Goal: Information Seeking & Learning: Learn about a topic

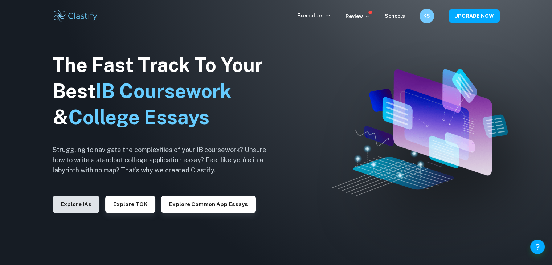
click at [68, 204] on button "Explore IAs" at bounding box center [76, 204] width 47 height 17
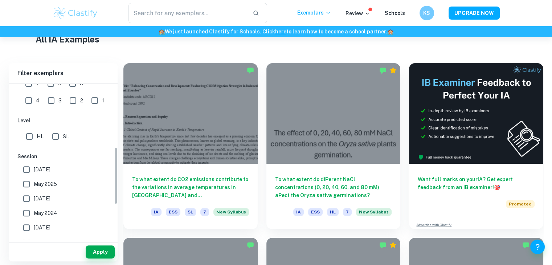
scroll to position [109, 0]
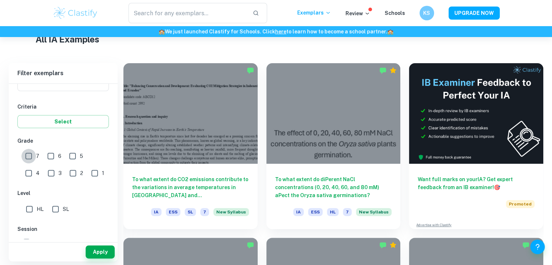
click at [29, 157] on input "7" at bounding box center [28, 156] width 15 height 15
checkbox input "true"
click at [52, 209] on input "SL" at bounding box center [55, 209] width 15 height 15
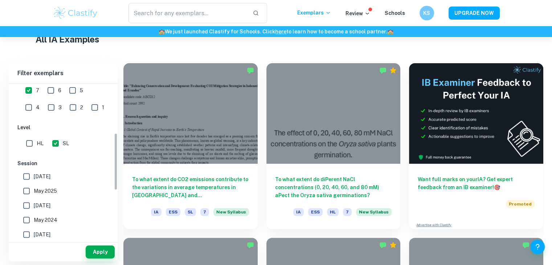
scroll to position [181, 0]
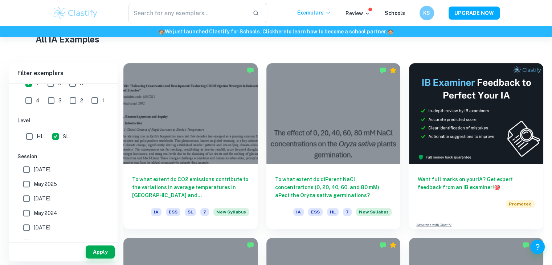
click at [56, 132] on input "SL" at bounding box center [55, 136] width 15 height 15
checkbox input "false"
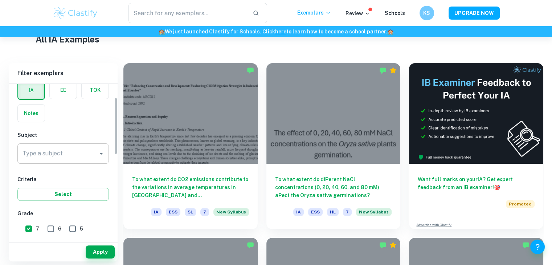
click at [65, 155] on input "Type a subject" at bounding box center [58, 154] width 74 height 14
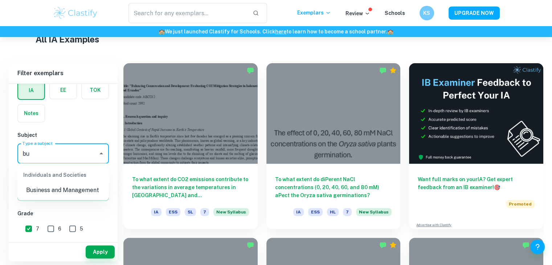
click at [66, 191] on li "Business and Management" at bounding box center [62, 190] width 91 height 13
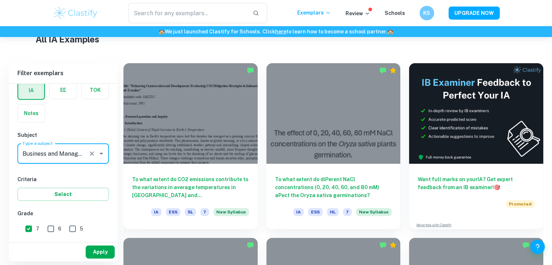
type input "Business and Management"
click at [107, 248] on button "Apply" at bounding box center [100, 251] width 29 height 13
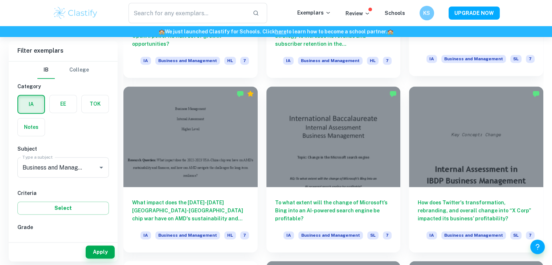
scroll to position [1052, 0]
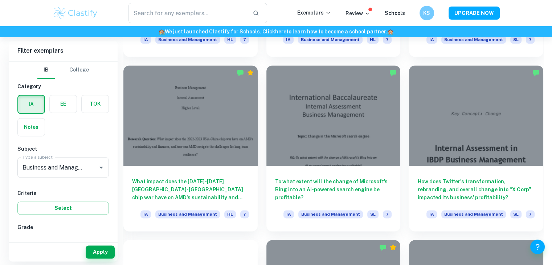
drag, startPoint x: 61, startPoint y: 95, endPoint x: 62, endPoint y: 118, distance: 22.1
click at [61, 95] on label "button" at bounding box center [63, 103] width 27 height 17
click at [0, 0] on input "radio" at bounding box center [0, 0] width 0 height 0
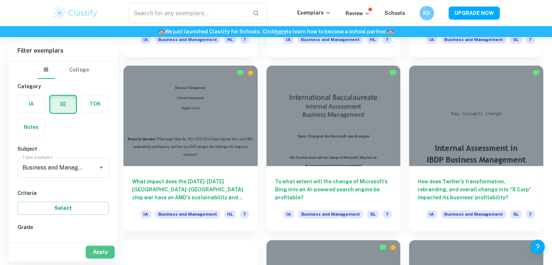
click at [102, 249] on button "Apply" at bounding box center [100, 251] width 29 height 13
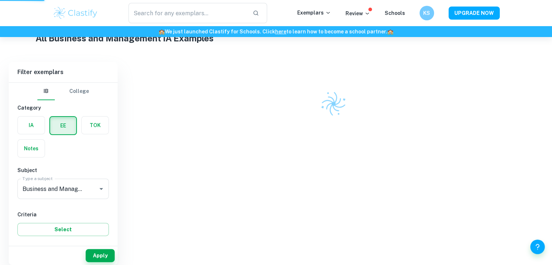
scroll to position [171, 0]
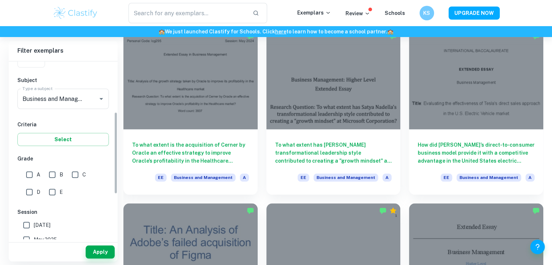
scroll to position [109, 0]
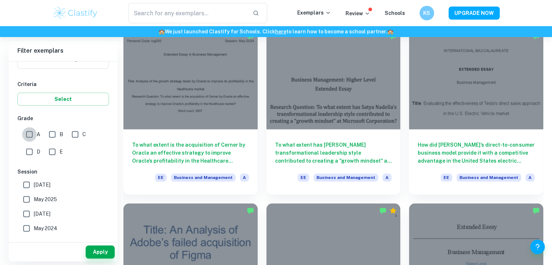
click at [28, 132] on input "A" at bounding box center [29, 134] width 15 height 15
checkbox input "true"
click at [105, 251] on button "Apply" at bounding box center [100, 251] width 29 height 13
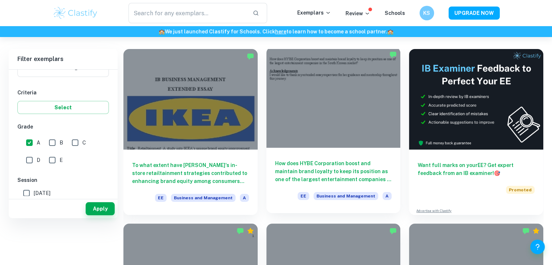
scroll to position [0, 0]
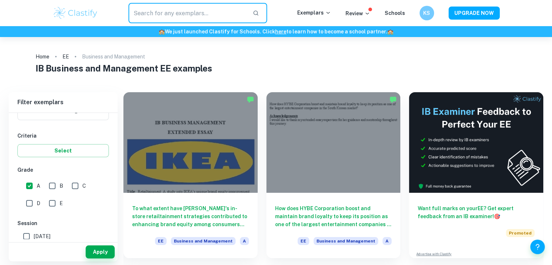
click at [227, 10] on input "text" at bounding box center [187, 13] width 119 height 20
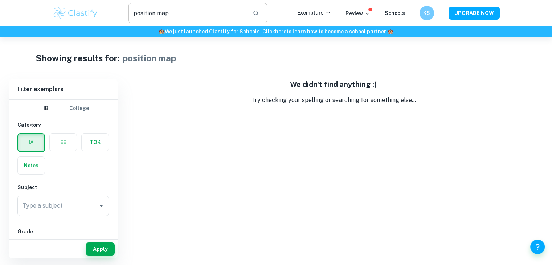
click at [211, 11] on input "position map" at bounding box center [187, 13] width 119 height 20
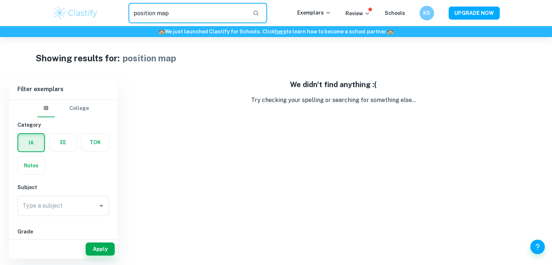
click at [211, 11] on input "position map" at bounding box center [187, 13] width 119 height 20
type input "perception map"
click at [208, 11] on input "perception map" at bounding box center [187, 13] width 119 height 20
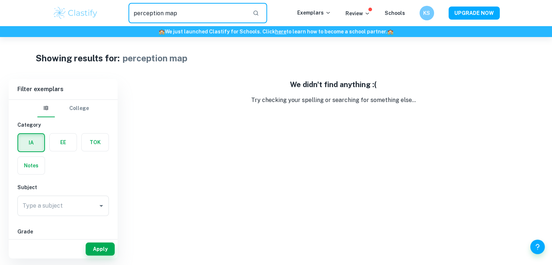
click at [208, 11] on input "perception map" at bounding box center [187, 13] width 119 height 20
click at [69, 141] on label "button" at bounding box center [63, 142] width 27 height 17
click at [0, 0] on input "radio" at bounding box center [0, 0] width 0 height 0
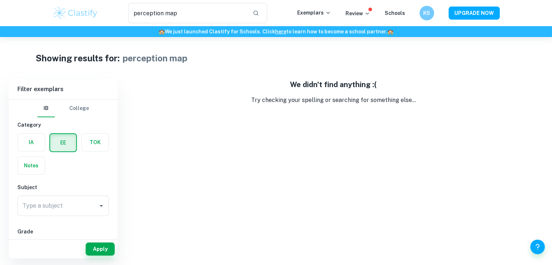
click at [69, 208] on input "Type a subject" at bounding box center [58, 206] width 74 height 14
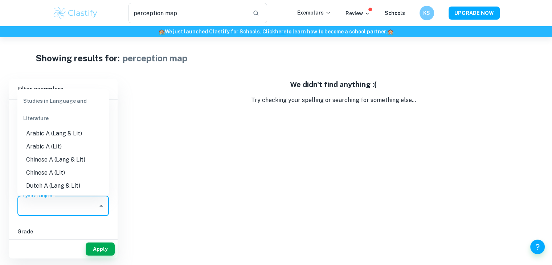
type input "n"
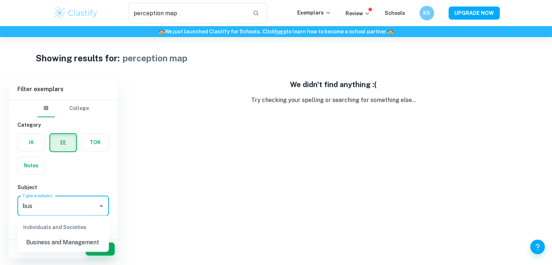
click at [58, 244] on li "Business and Management" at bounding box center [62, 242] width 91 height 13
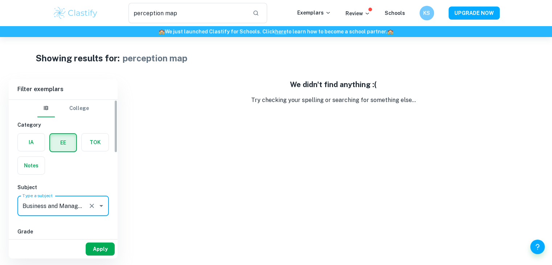
type input "Business and Management"
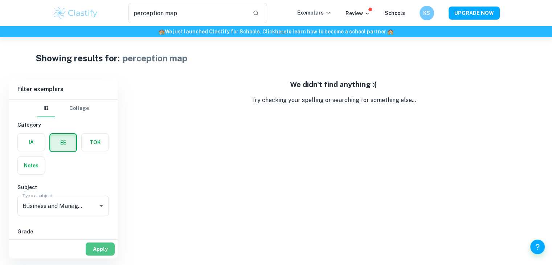
click at [99, 254] on button "Apply" at bounding box center [100, 248] width 29 height 13
click at [188, 3] on input "perception map" at bounding box center [187, 13] width 119 height 20
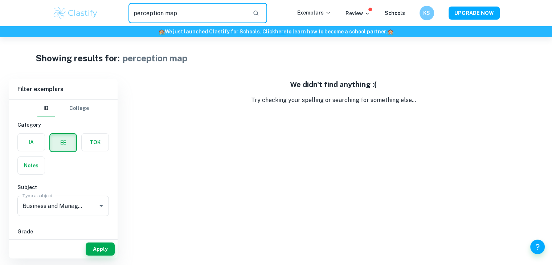
click at [188, 3] on input "perception map" at bounding box center [187, 13] width 119 height 20
type input "p"
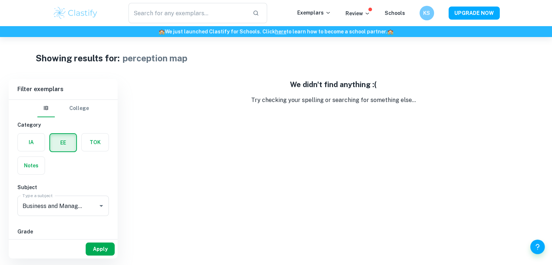
click at [99, 254] on button "Apply" at bounding box center [100, 248] width 29 height 13
click at [212, 13] on input "perception map" at bounding box center [187, 13] width 119 height 20
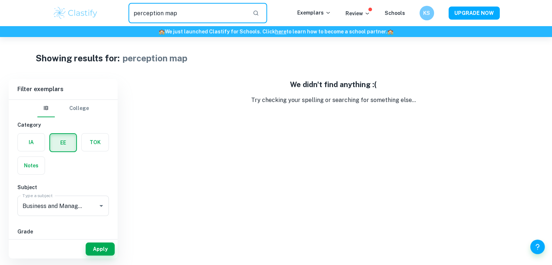
click at [212, 13] on input "perception map" at bounding box center [187, 13] width 119 height 20
type input "."
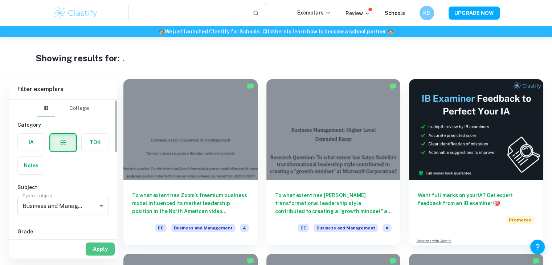
click at [104, 245] on button "Apply" at bounding box center [100, 248] width 29 height 13
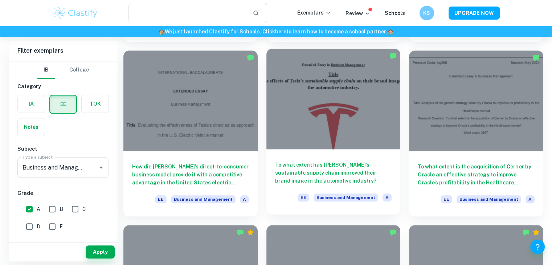
scroll to position [762, 0]
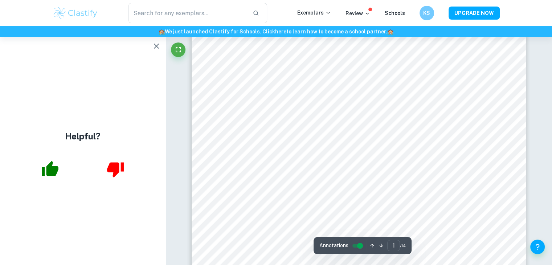
scroll to position [218, 0]
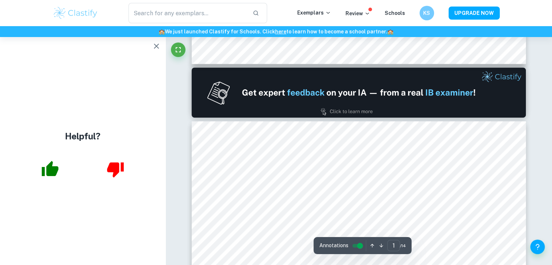
type input "2"
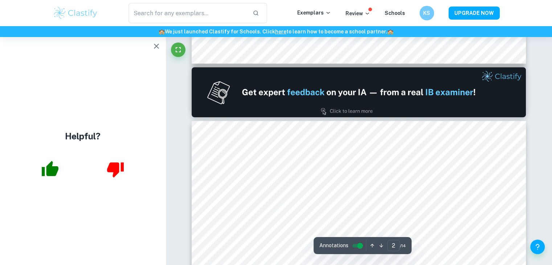
scroll to position [472, 0]
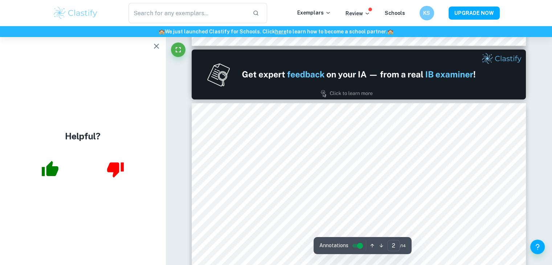
click at [155, 48] on icon "button" at bounding box center [156, 46] width 9 height 9
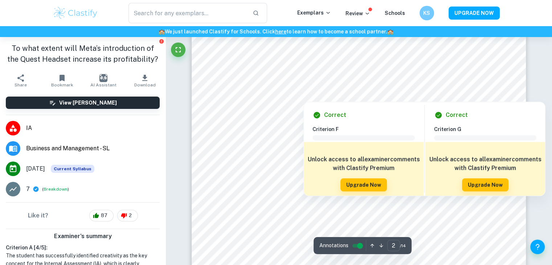
scroll to position [617, 0]
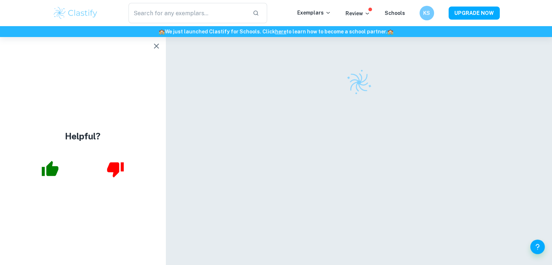
click at [155, 43] on icon "button" at bounding box center [156, 46] width 9 height 9
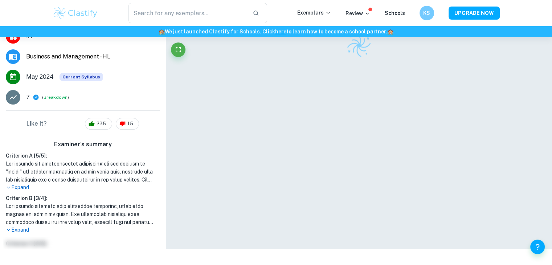
scroll to position [73, 0]
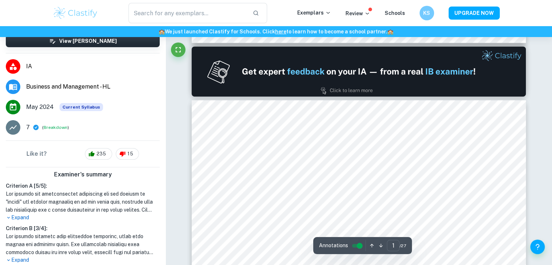
type input "2"
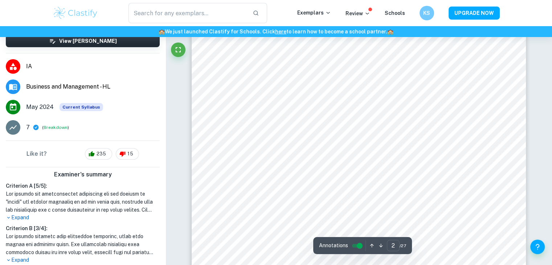
scroll to position [617, 0]
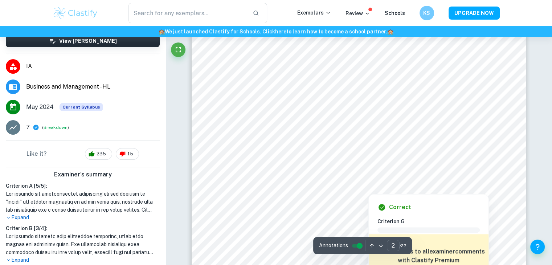
click at [412, 152] on div at bounding box center [368, 149] width 236 height 31
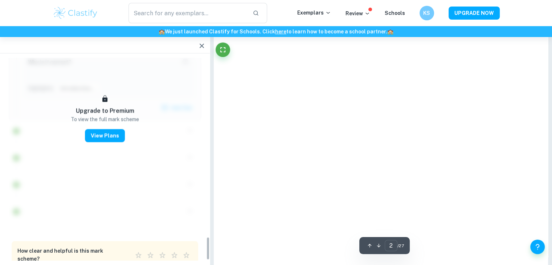
scroll to position [1545, 0]
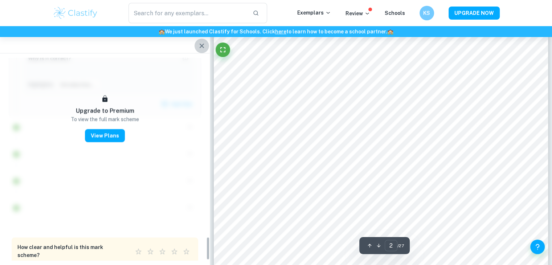
click at [200, 41] on icon "button" at bounding box center [201, 45] width 9 height 9
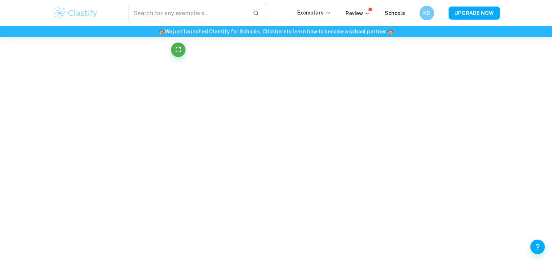
scroll to position [586, 0]
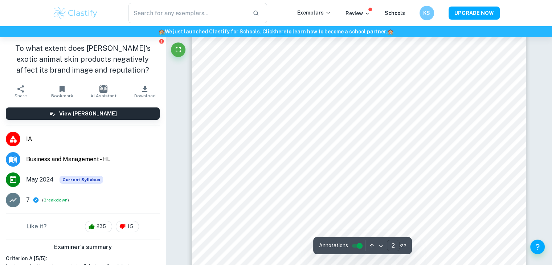
click at [394, 245] on input "2" at bounding box center [393, 245] width 13 height 11
type input "9"
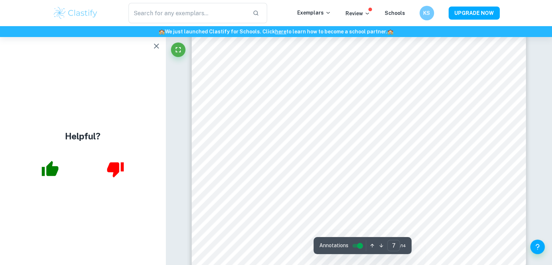
scroll to position [2793, 0]
type input "8"
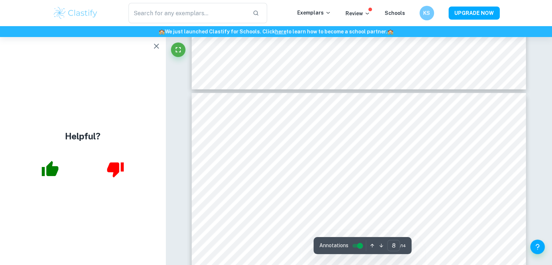
scroll to position [3123, 0]
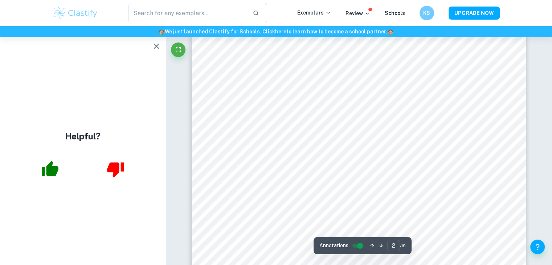
scroll to position [617, 0]
click at [393, 243] on input "2" at bounding box center [393, 245] width 13 height 11
type input "9"
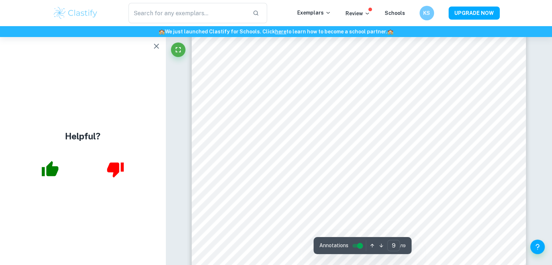
scroll to position [3650, 0]
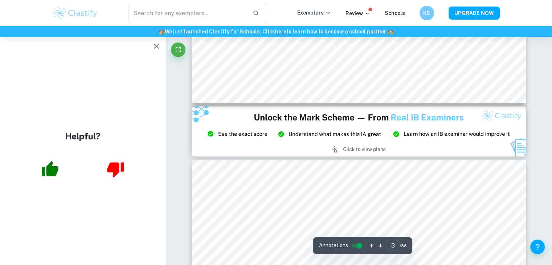
type input "2"
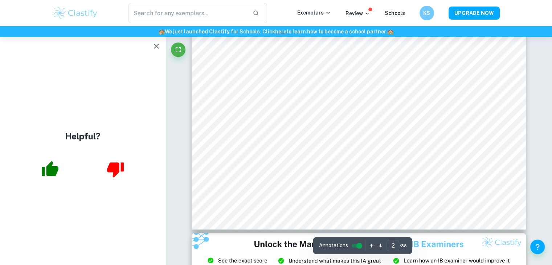
scroll to position [544, 0]
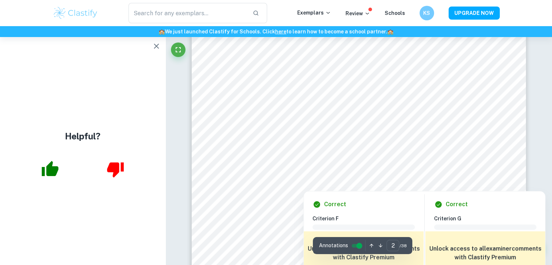
click at [329, 174] on div at bounding box center [370, 168] width 200 height 26
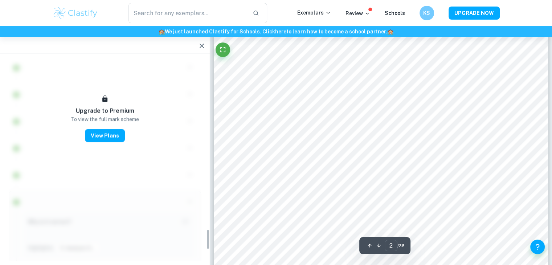
click at [203, 41] on button "button" at bounding box center [201, 45] width 15 height 15
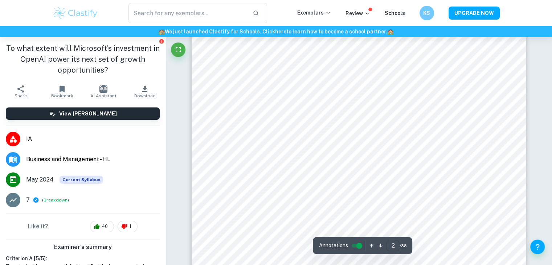
click at [390, 246] on input "2" at bounding box center [392, 245] width 13 height 11
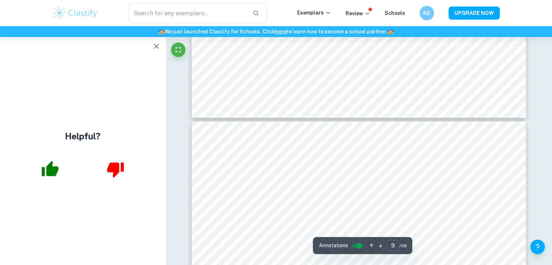
type input "10"
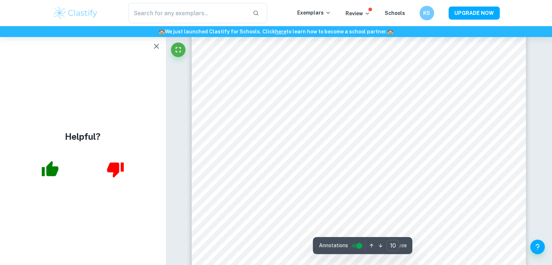
scroll to position [4068, 0]
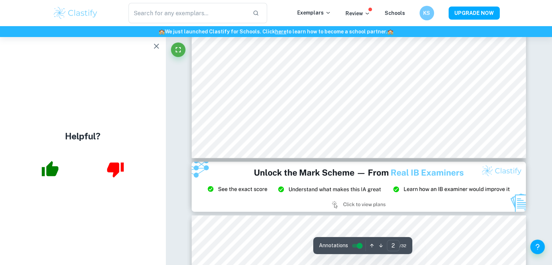
type input "3"
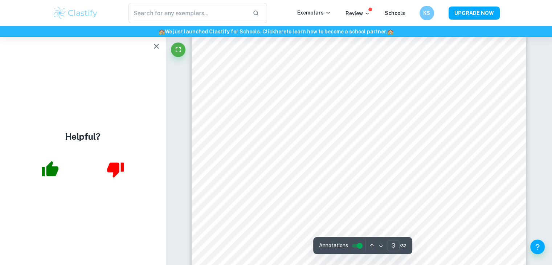
scroll to position [1270, 0]
type input "13"
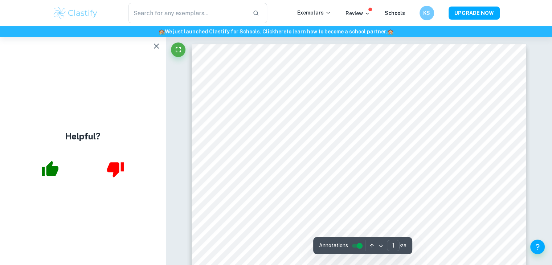
click at [155, 45] on icon "button" at bounding box center [156, 46] width 9 height 9
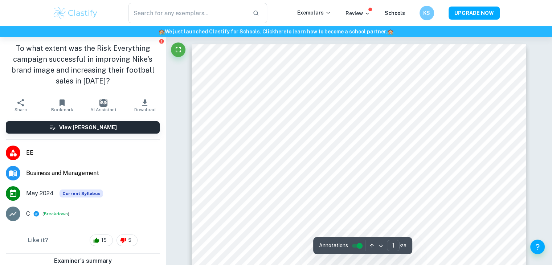
scroll to position [109, 0]
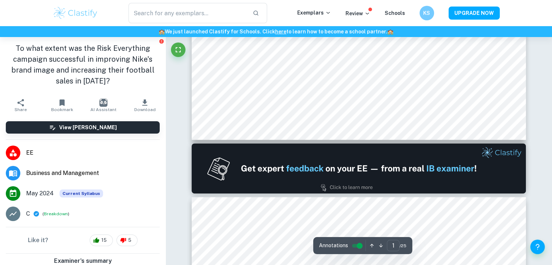
type input "2"
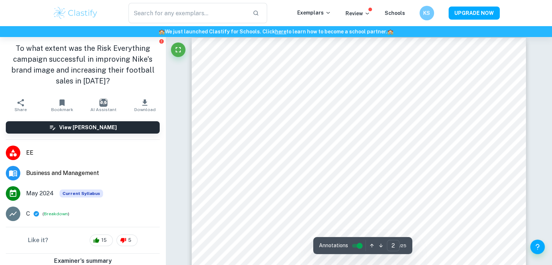
scroll to position [508, 0]
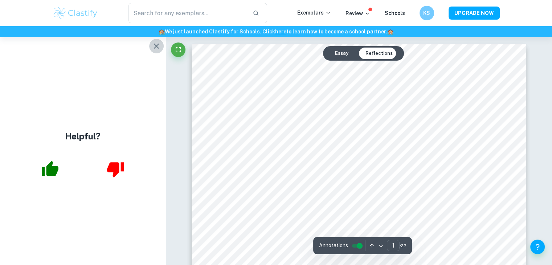
click at [154, 48] on icon "button" at bounding box center [156, 46] width 5 height 5
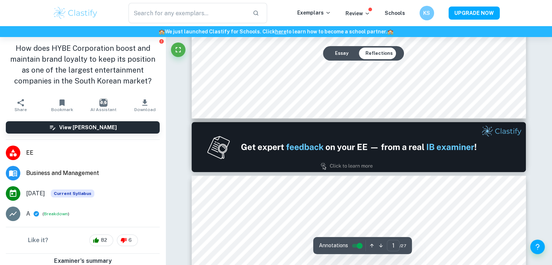
scroll to position [544, 0]
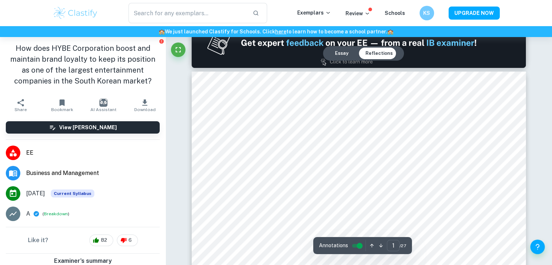
type input "2"
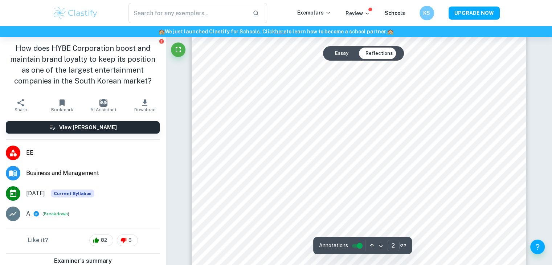
scroll to position [580, 0]
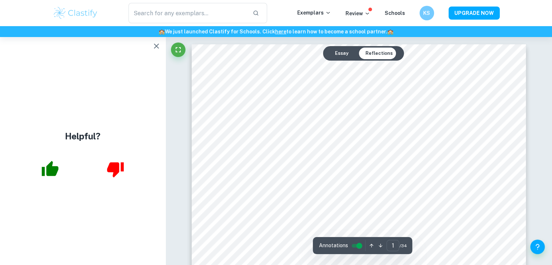
click at [344, 54] on button "Essay" at bounding box center [341, 54] width 25 height 12
click at [383, 56] on button "Reflections" at bounding box center [378, 54] width 39 height 12
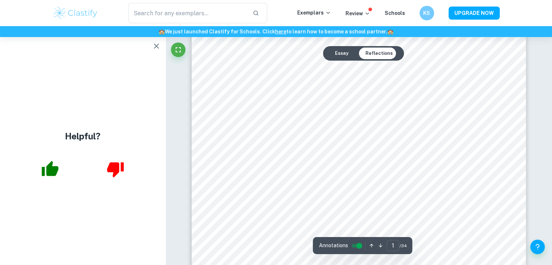
click at [161, 46] on button "button" at bounding box center [156, 46] width 15 height 15
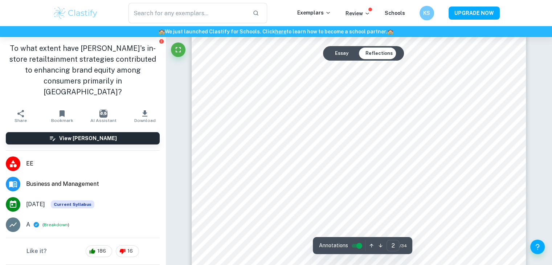
scroll to position [580, 0]
click at [392, 245] on input "2" at bounding box center [392, 245] width 13 height 11
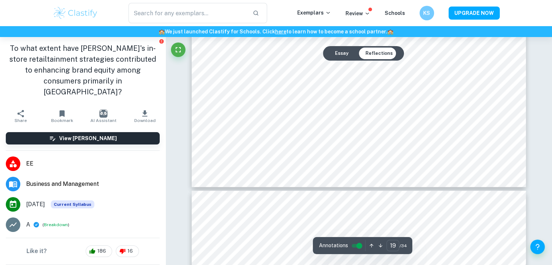
scroll to position [9180, 0]
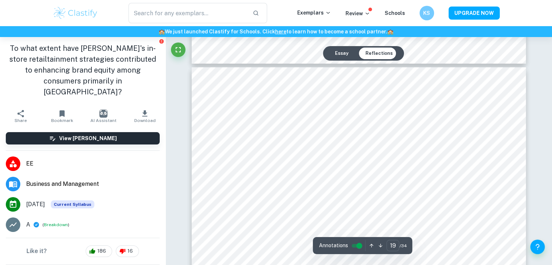
type input "20"
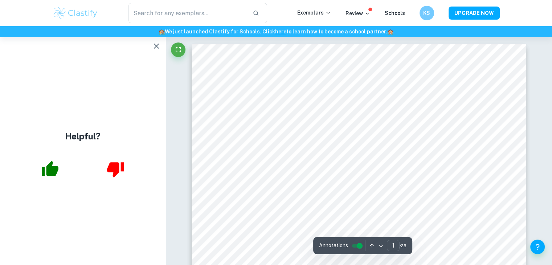
click at [153, 45] on icon "button" at bounding box center [156, 46] width 9 height 9
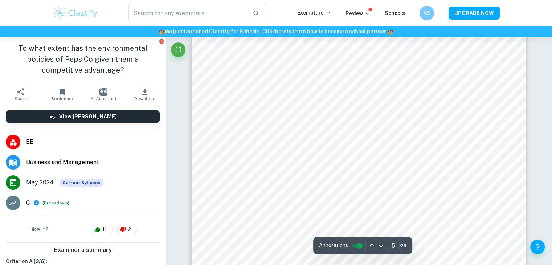
scroll to position [1995, 0]
type input "7"
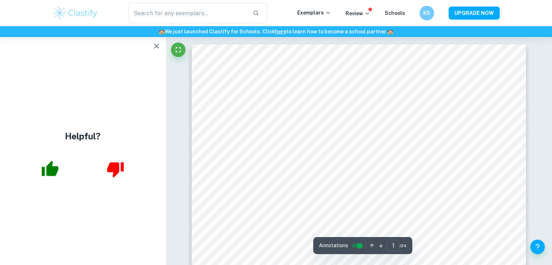
click at [155, 45] on icon "button" at bounding box center [156, 46] width 5 height 5
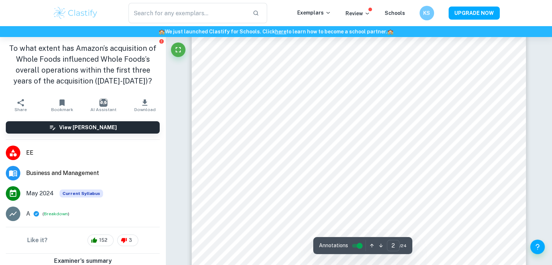
scroll to position [617, 0]
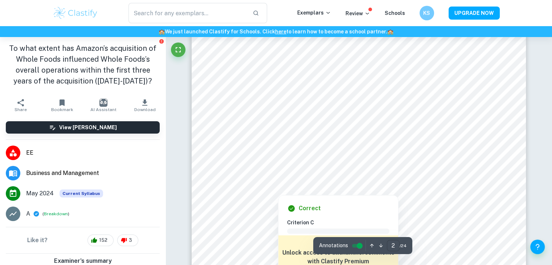
click at [392, 244] on input "2" at bounding box center [393, 245] width 13 height 11
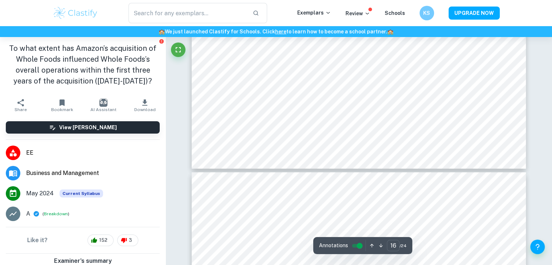
scroll to position [7046, 0]
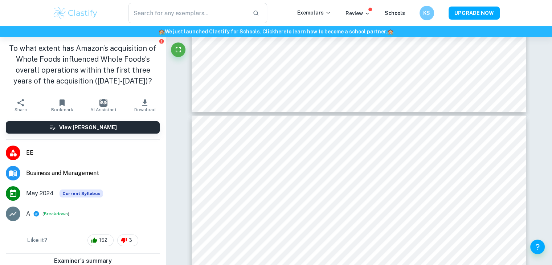
type input "17"
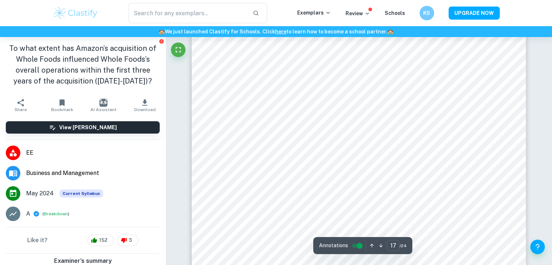
scroll to position [7155, 0]
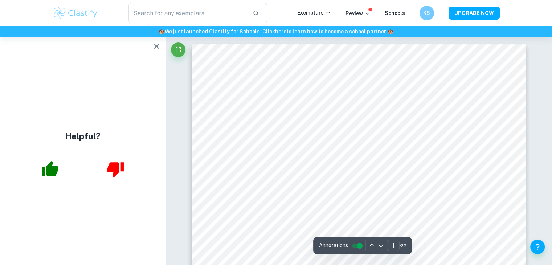
click at [160, 42] on icon "button" at bounding box center [156, 46] width 9 height 9
click at [157, 45] on icon "button" at bounding box center [156, 46] width 9 height 9
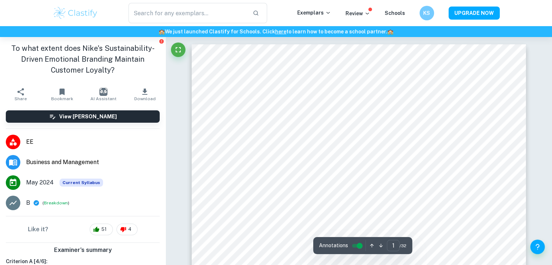
click at [156, 46] on div "To what extent does Nike's Sustainability-Driven Emotional Branding Maintain Cu…" at bounding box center [82, 60] width 165 height 47
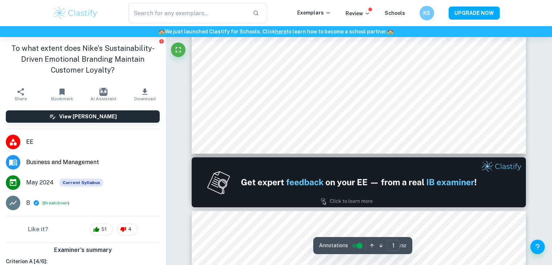
scroll to position [508, 0]
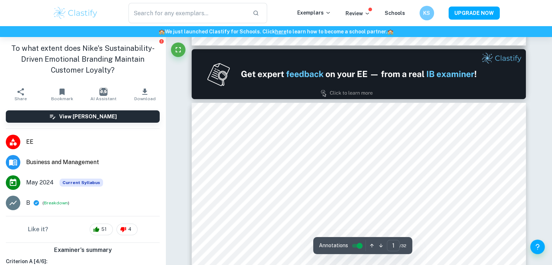
type input "2"
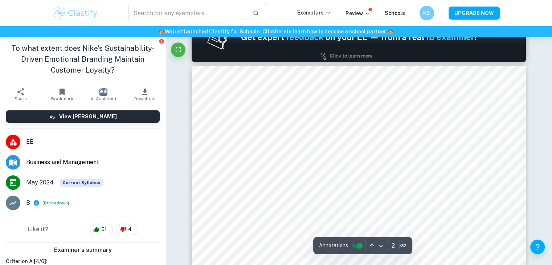
scroll to position [617, 0]
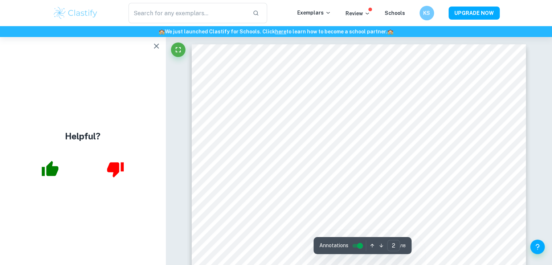
scroll to position [544, 0]
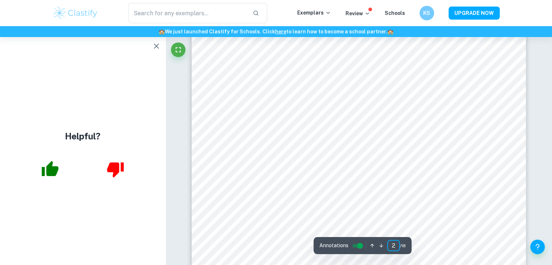
click at [390, 247] on input "2" at bounding box center [393, 245] width 13 height 11
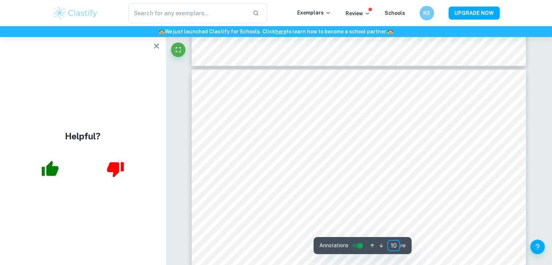
type input "11"
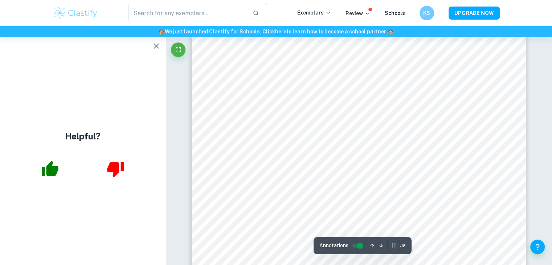
scroll to position [4958, 0]
click at [392, 243] on input "2" at bounding box center [393, 245] width 13 height 11
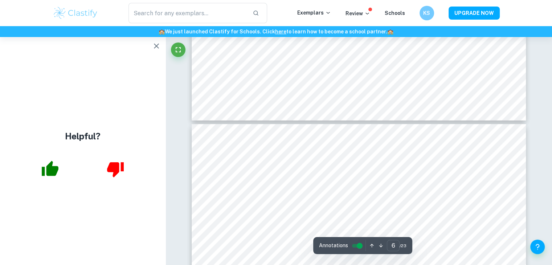
scroll to position [2160, 0]
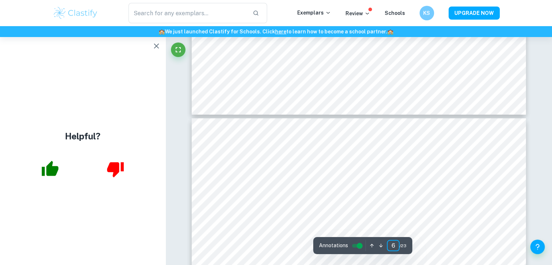
click at [393, 245] on input "6" at bounding box center [393, 245] width 13 height 11
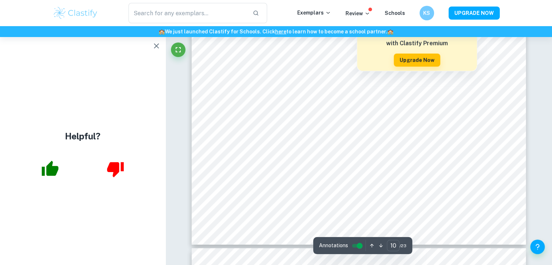
scroll to position [4446, 0]
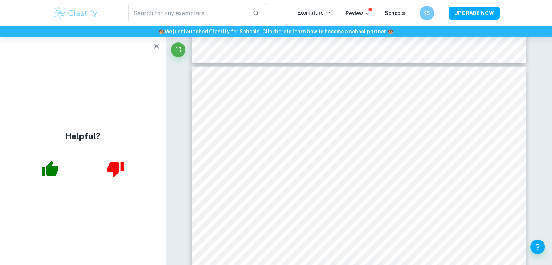
click at [160, 48] on icon "button" at bounding box center [156, 46] width 9 height 9
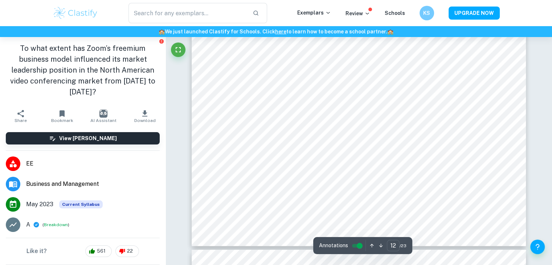
scroll to position [5316, 0]
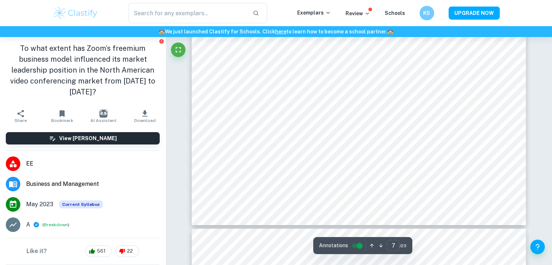
type input "8"
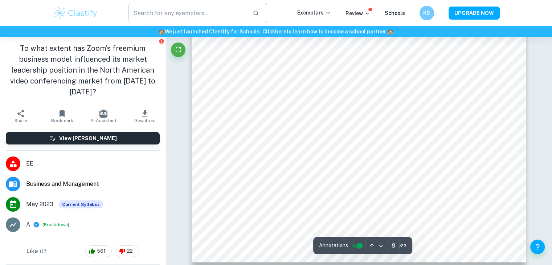
scroll to position [3249, 0]
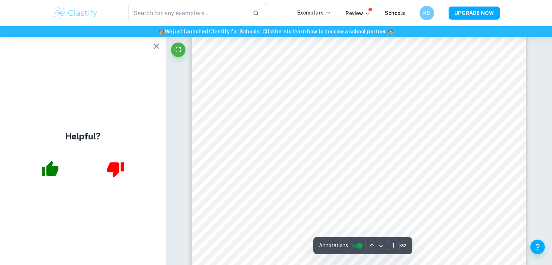
scroll to position [290, 0]
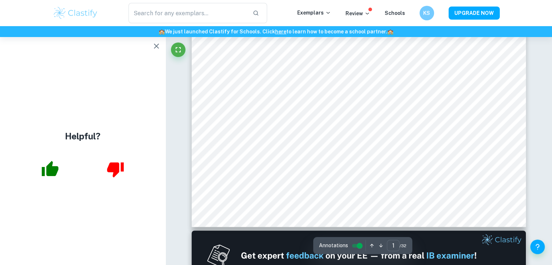
click at [158, 41] on button "button" at bounding box center [156, 46] width 15 height 15
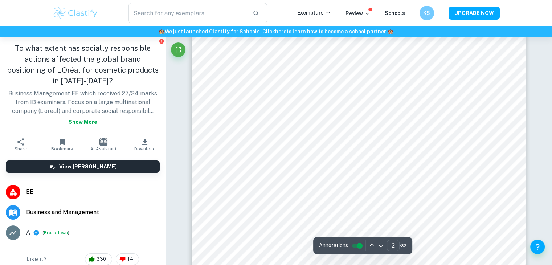
scroll to position [653, 0]
click at [393, 245] on input "2" at bounding box center [393, 245] width 13 height 11
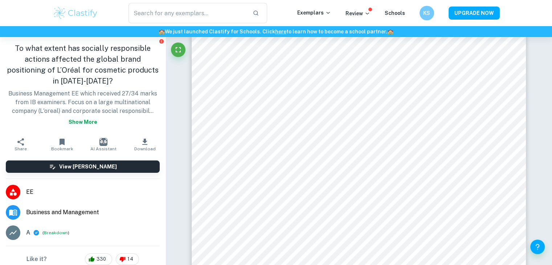
click at [152, 125] on p "Business Management EE which received 27/34 marks from IB examiners. Focus on a…" at bounding box center [83, 108] width 154 height 39
click at [86, 124] on button "Show more" at bounding box center [83, 121] width 34 height 13
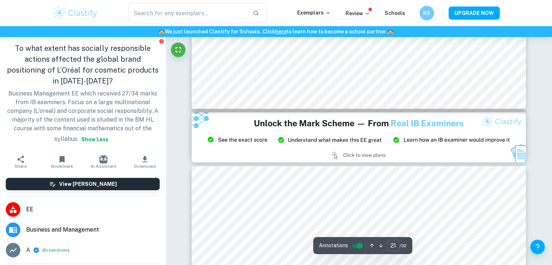
scroll to position [9608, 0]
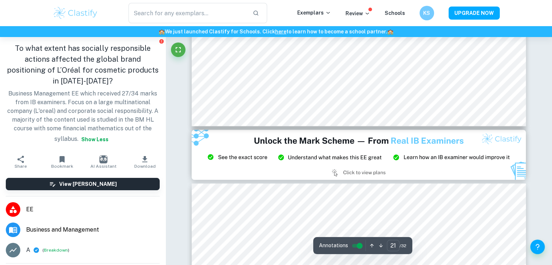
type input "20"
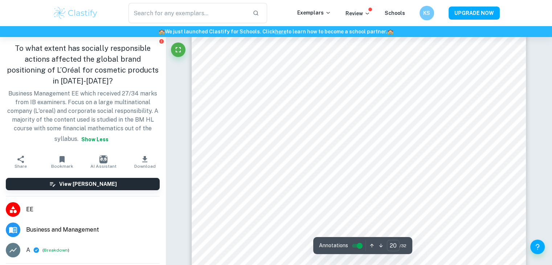
scroll to position [9245, 0]
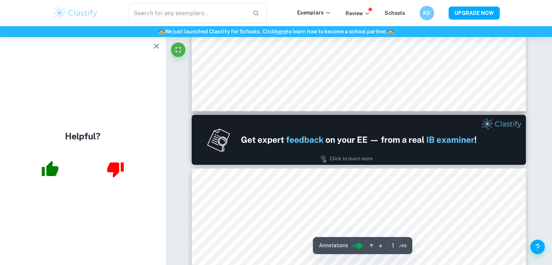
type input "2"
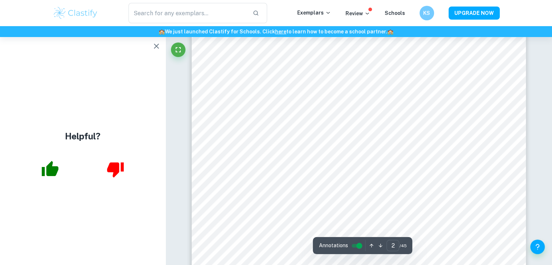
scroll to position [508, 0]
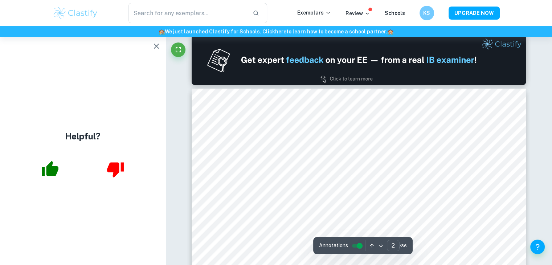
scroll to position [544, 0]
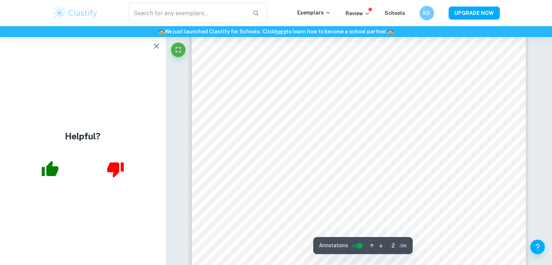
click at [393, 245] on input "2" at bounding box center [393, 245] width 13 height 11
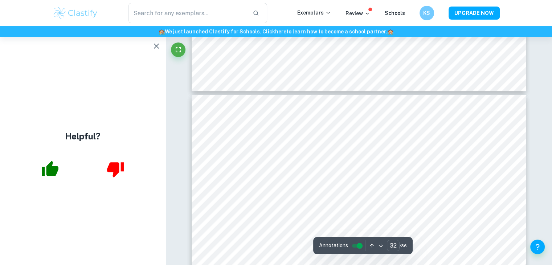
scroll to position [13740, 0]
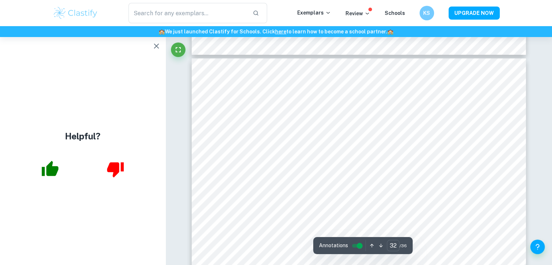
type input "31"
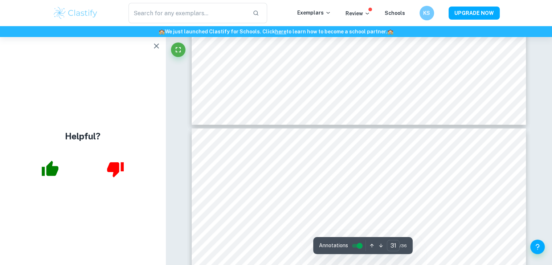
scroll to position [13050, 0]
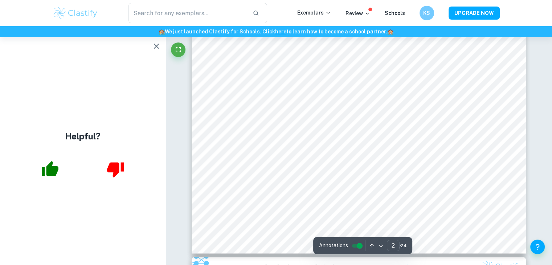
scroll to position [726, 0]
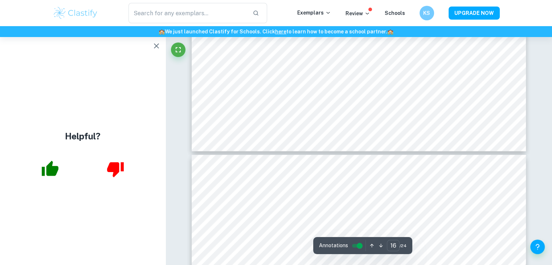
type input "17"
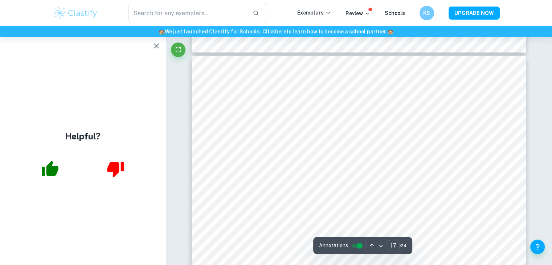
scroll to position [7218, 0]
